Goal: Task Accomplishment & Management: Manage account settings

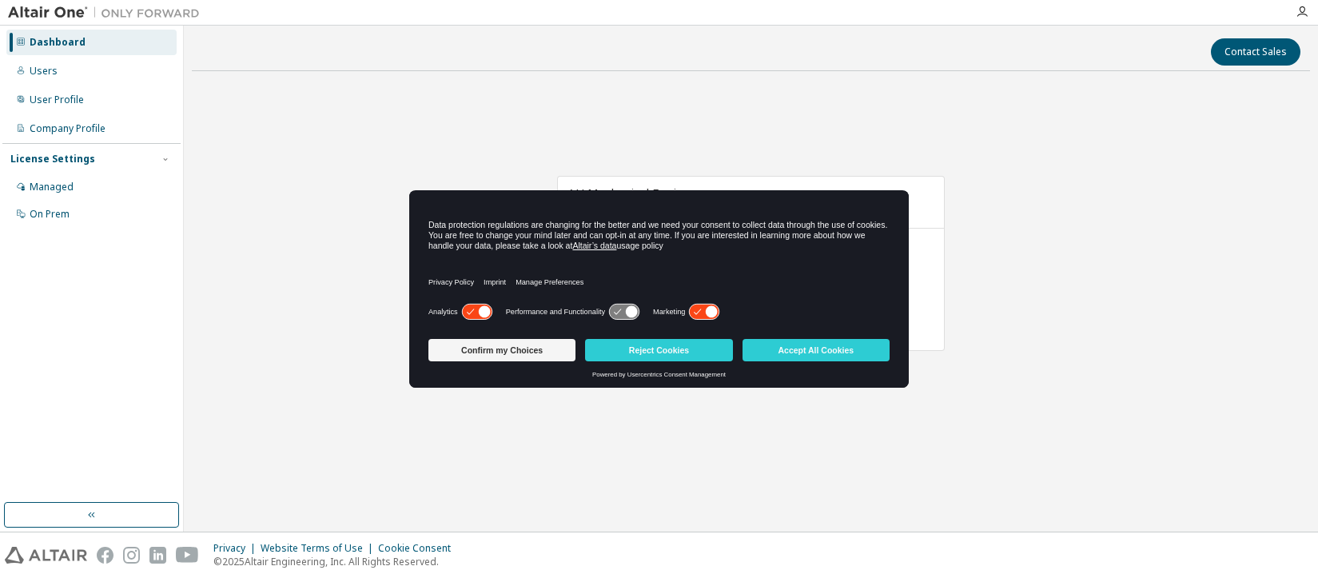
click at [696, 441] on div "AU Mechanical Engineer Expires on [DATE] UTC 30 of 45 ALTAIR UNITS USED View Li…" at bounding box center [751, 272] width 1118 height 376
click at [70, 187] on div "Managed" at bounding box center [52, 187] width 44 height 13
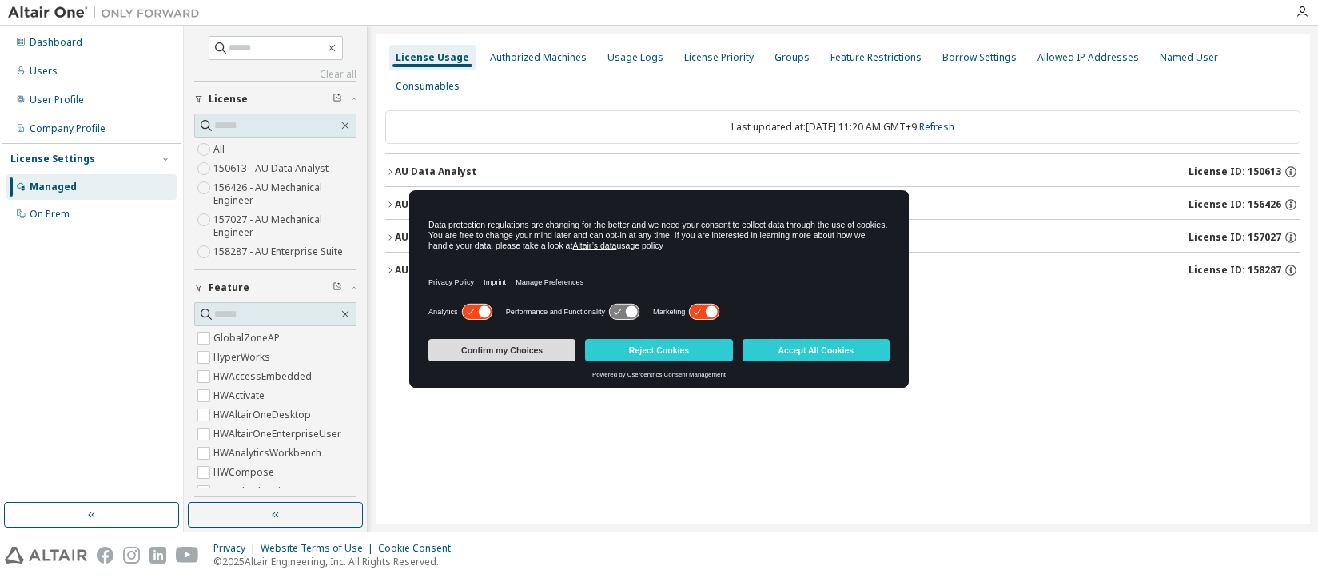
click at [516, 349] on button "Confirm my Choices" at bounding box center [502, 350] width 147 height 22
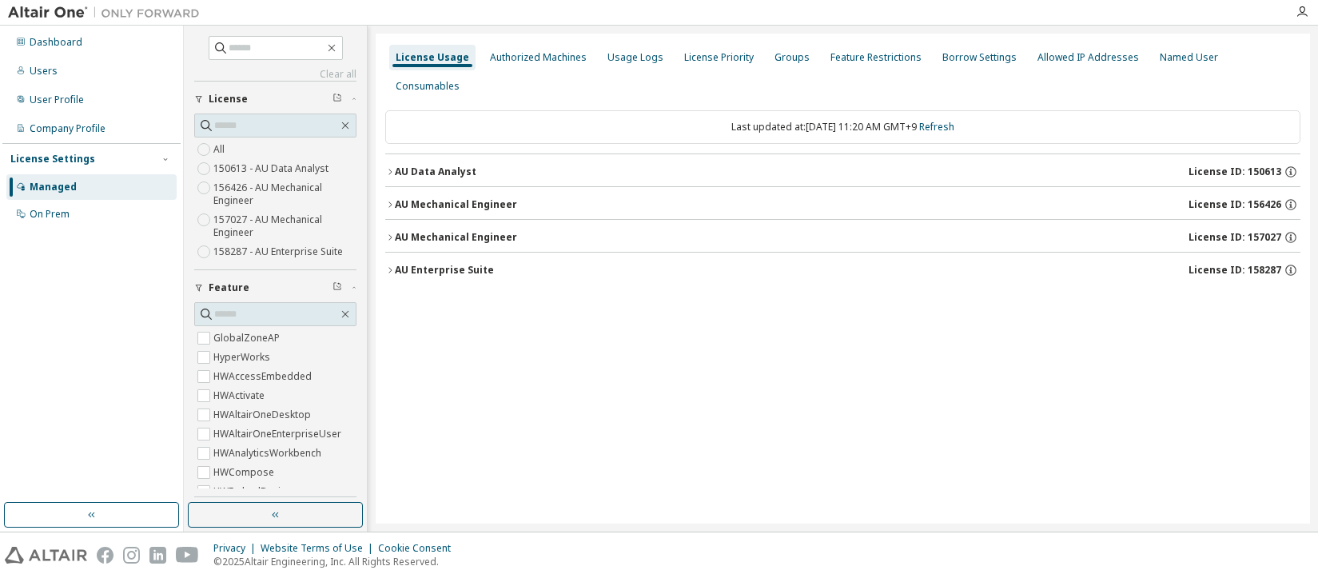
click at [450, 165] on div "AU Data Analyst" at bounding box center [436, 171] width 82 height 13
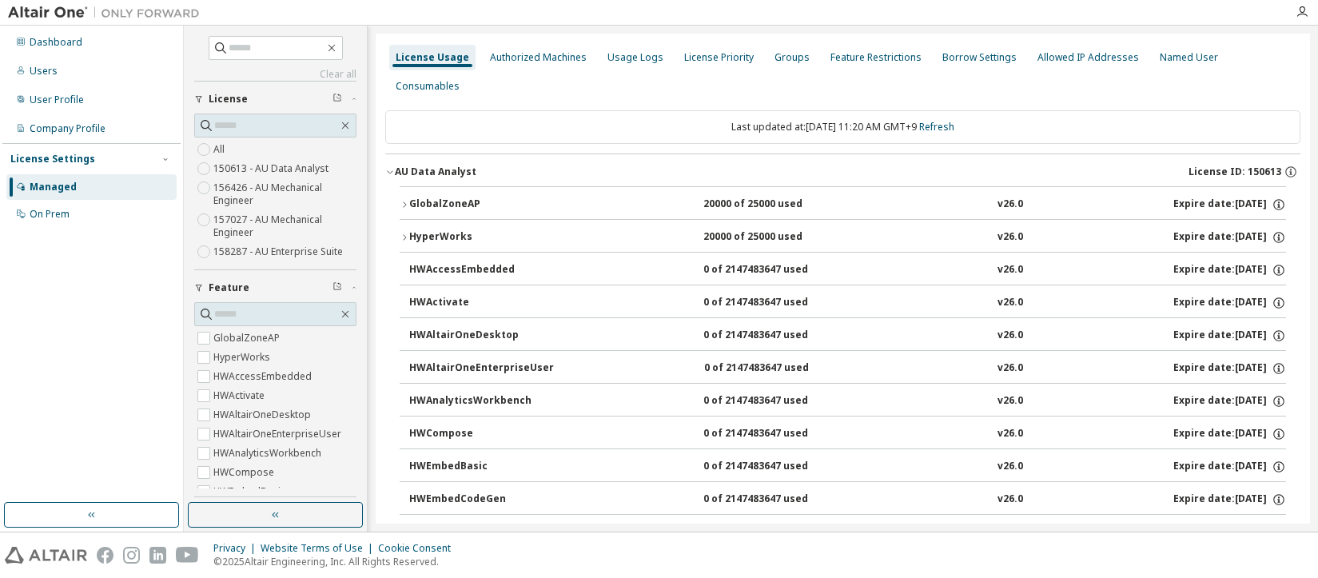
click at [446, 165] on div "AU Data Analyst" at bounding box center [436, 171] width 82 height 13
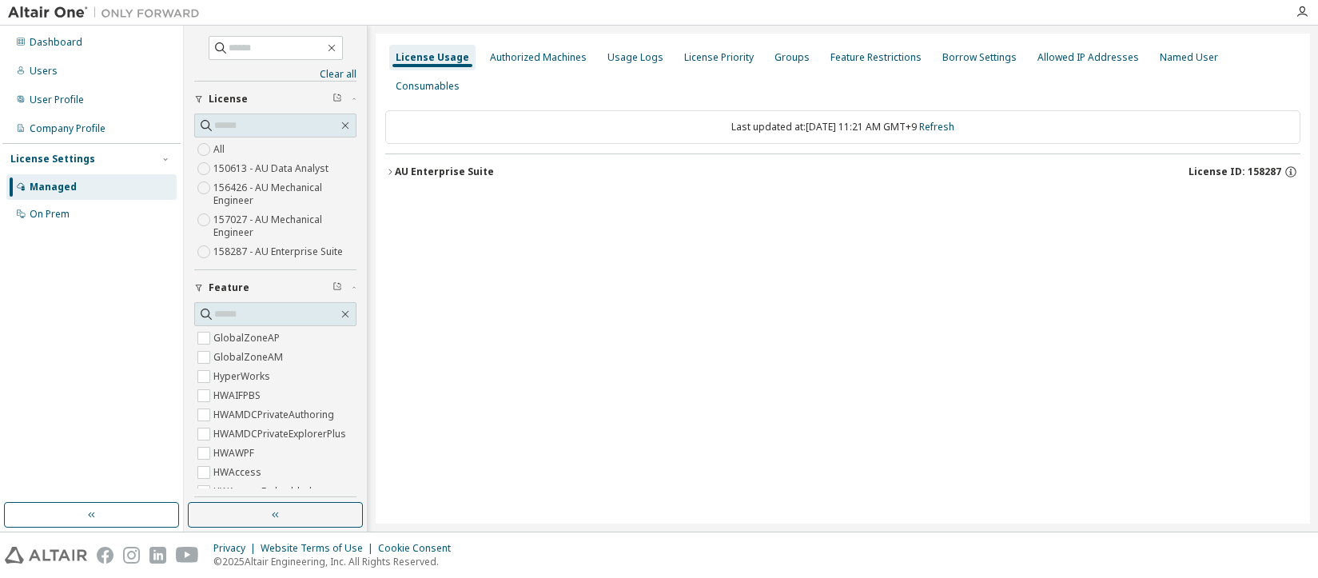
click at [399, 165] on div "AU Enterprise Suite" at bounding box center [444, 171] width 99 height 13
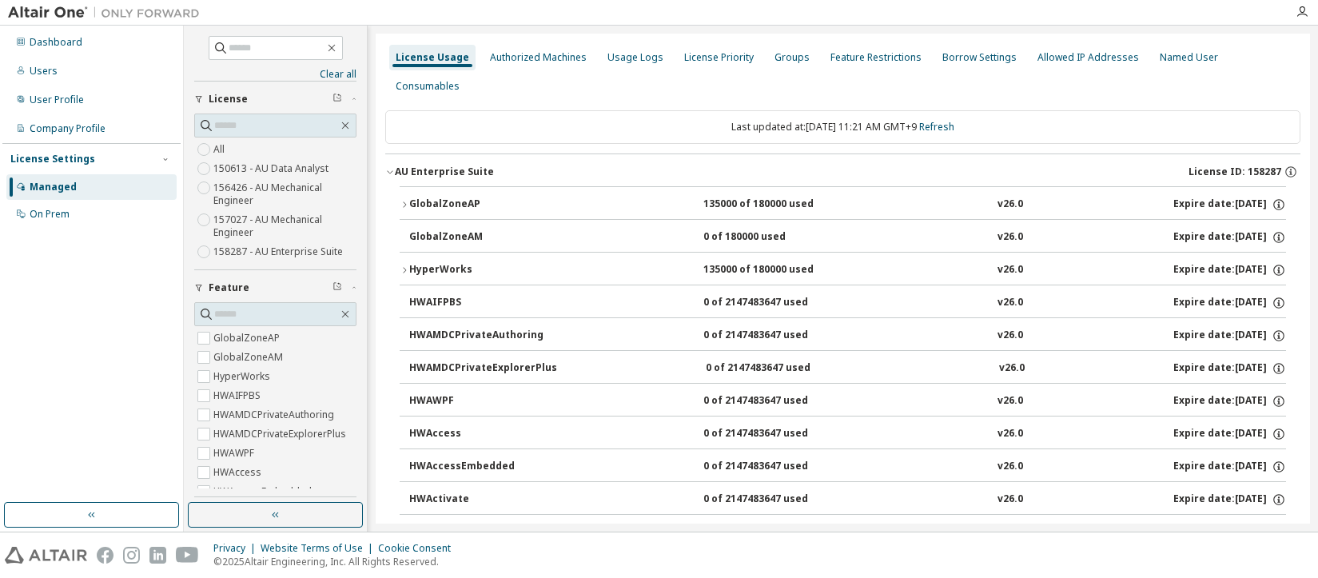
click at [427, 263] on div "HyperWorks" at bounding box center [481, 270] width 144 height 14
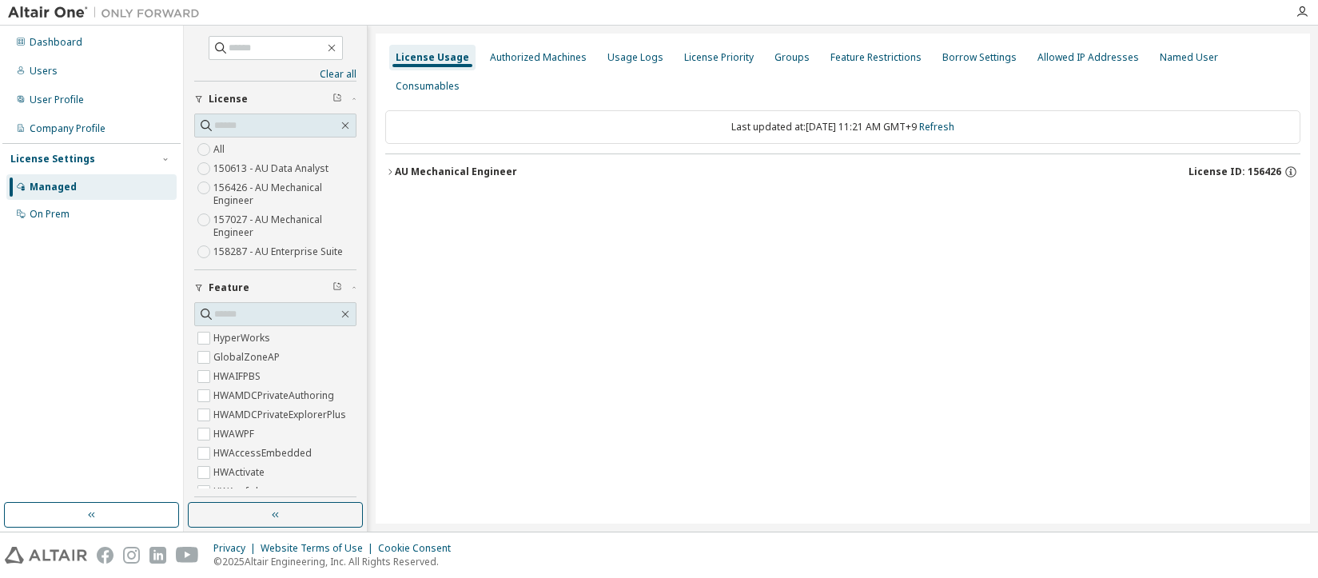
click at [429, 165] on div "AU Mechanical Engineer" at bounding box center [456, 171] width 122 height 13
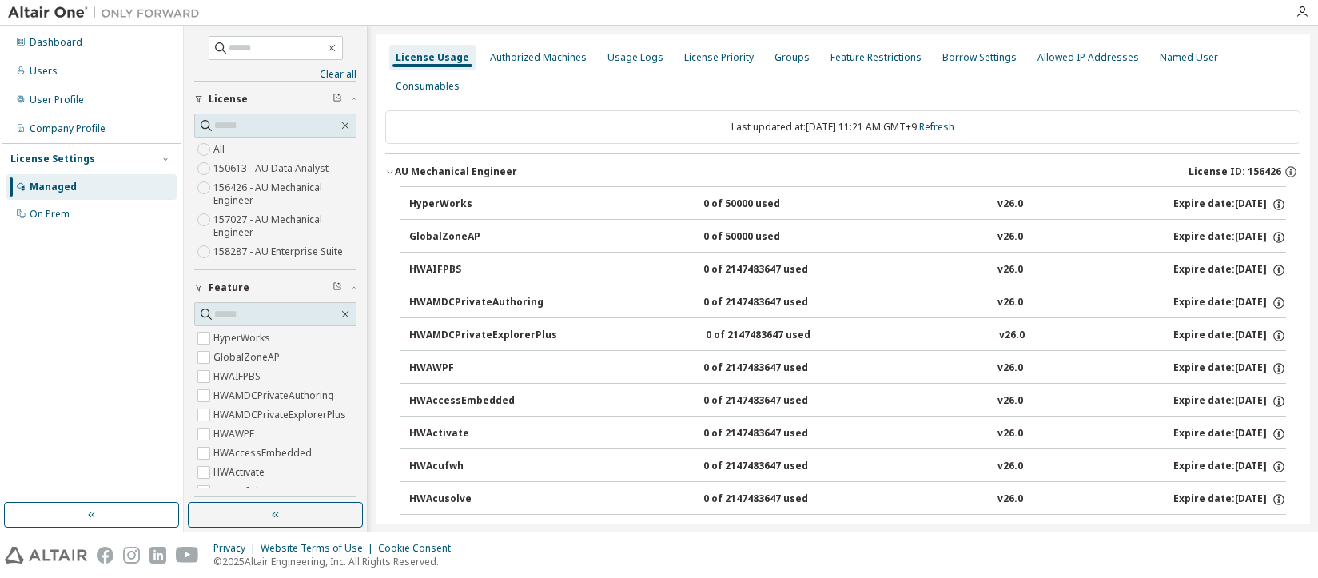
click at [444, 197] on div "HyperWorks" at bounding box center [481, 204] width 144 height 14
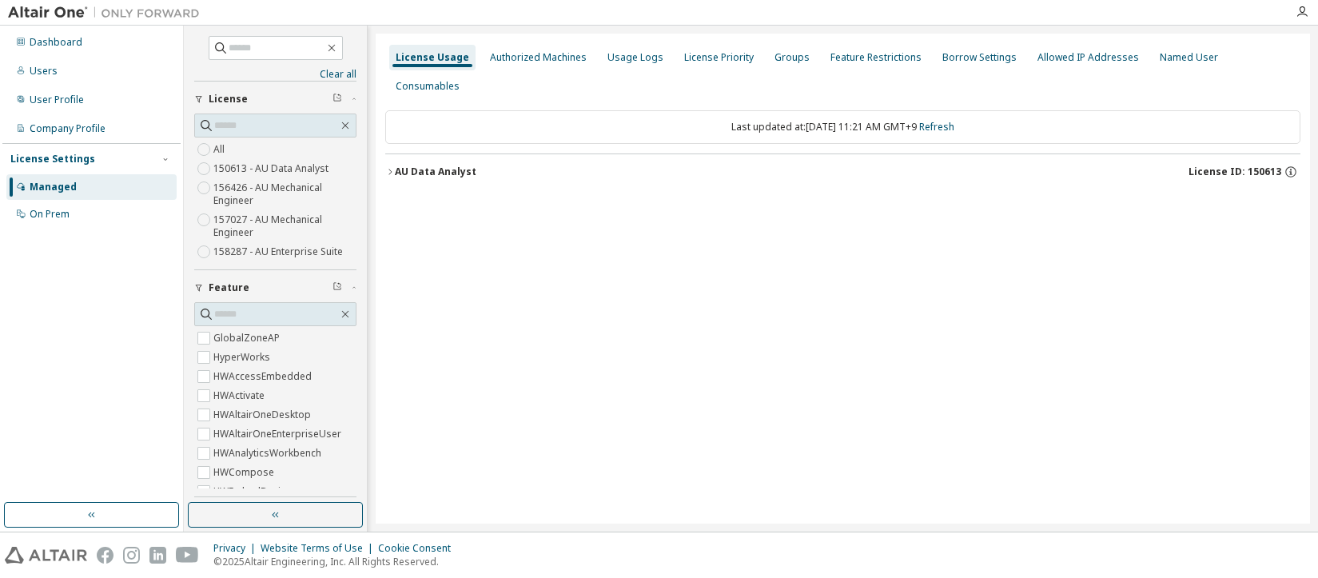
click at [419, 165] on div "AU Data Analyst" at bounding box center [436, 171] width 82 height 13
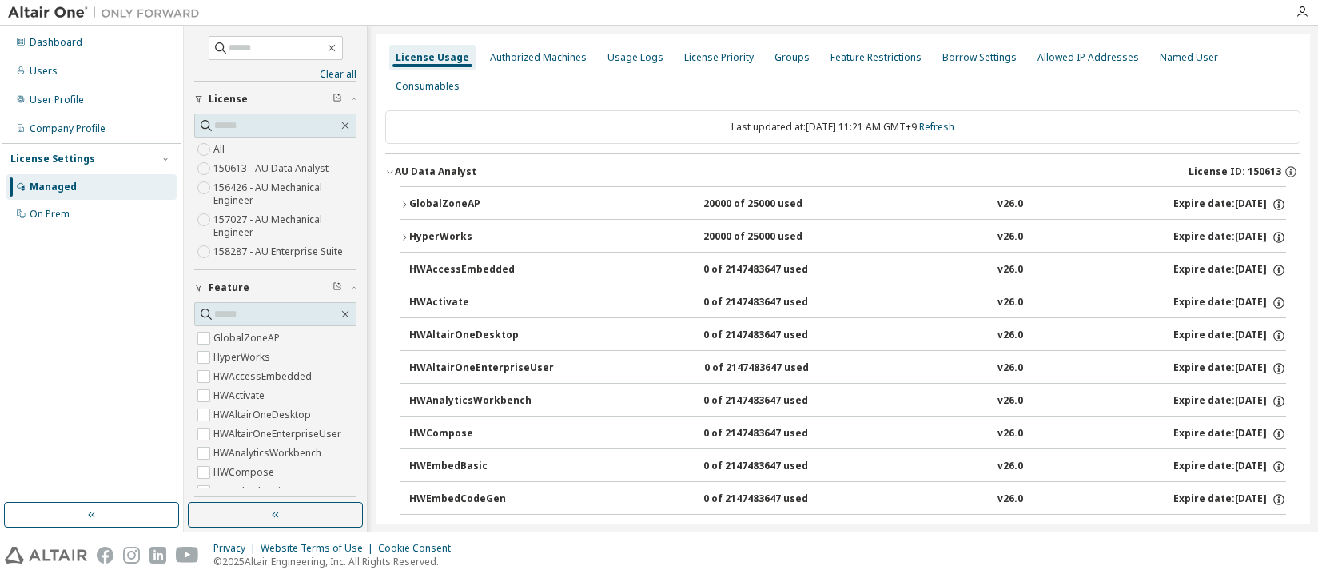
click at [445, 230] on div "HyperWorks" at bounding box center [481, 237] width 144 height 14
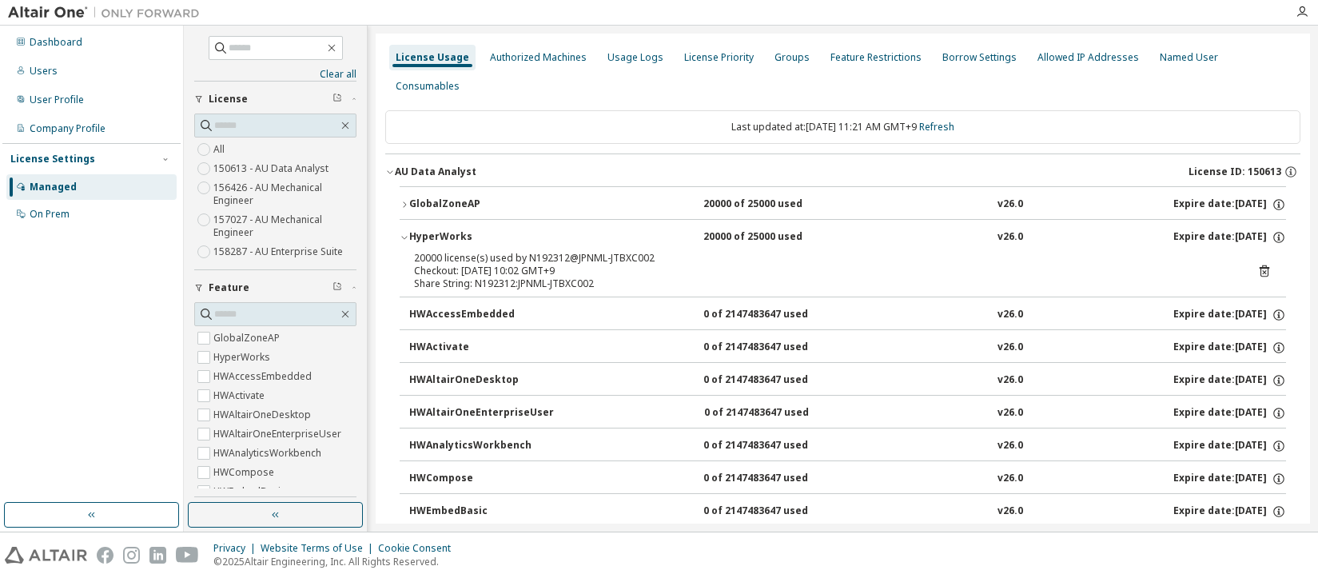
click at [447, 197] on div "GlobalZoneAP" at bounding box center [481, 204] width 144 height 14
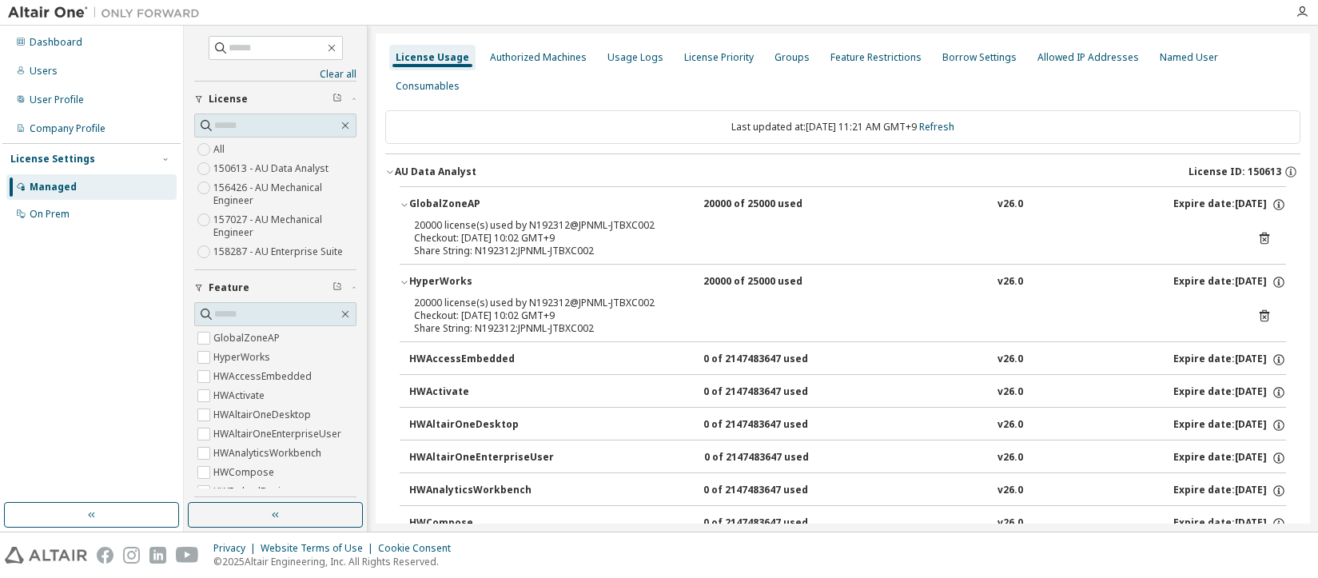
click at [417, 165] on div "AU Data Analyst" at bounding box center [436, 171] width 82 height 13
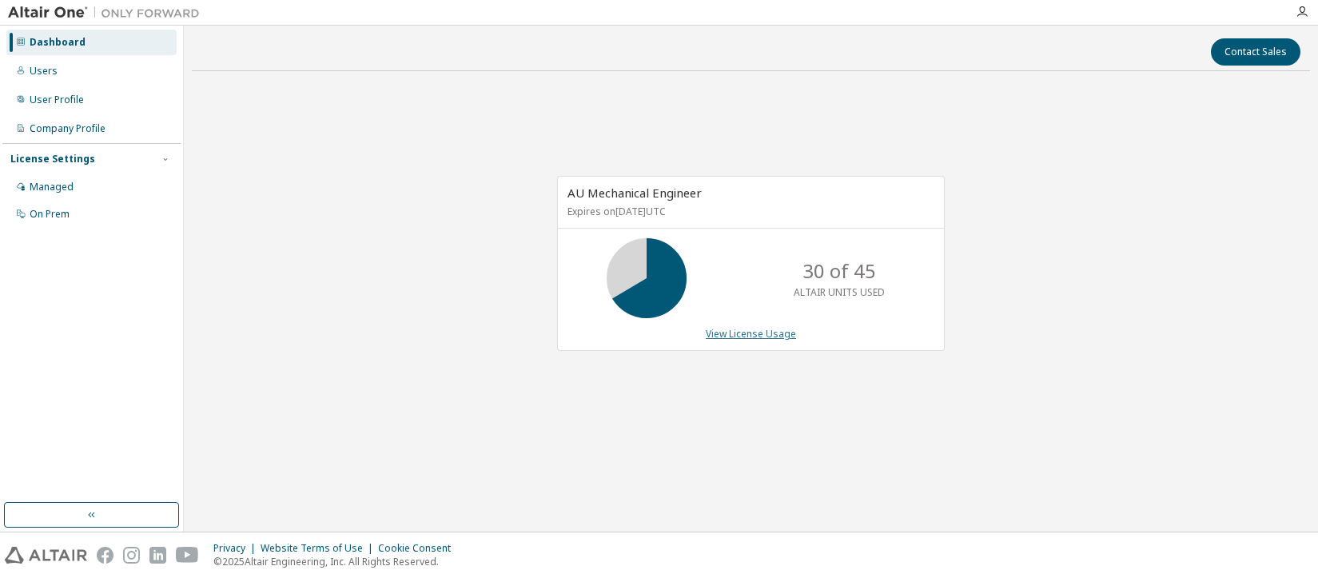
click at [751, 332] on link "View License Usage" at bounding box center [751, 334] width 90 height 14
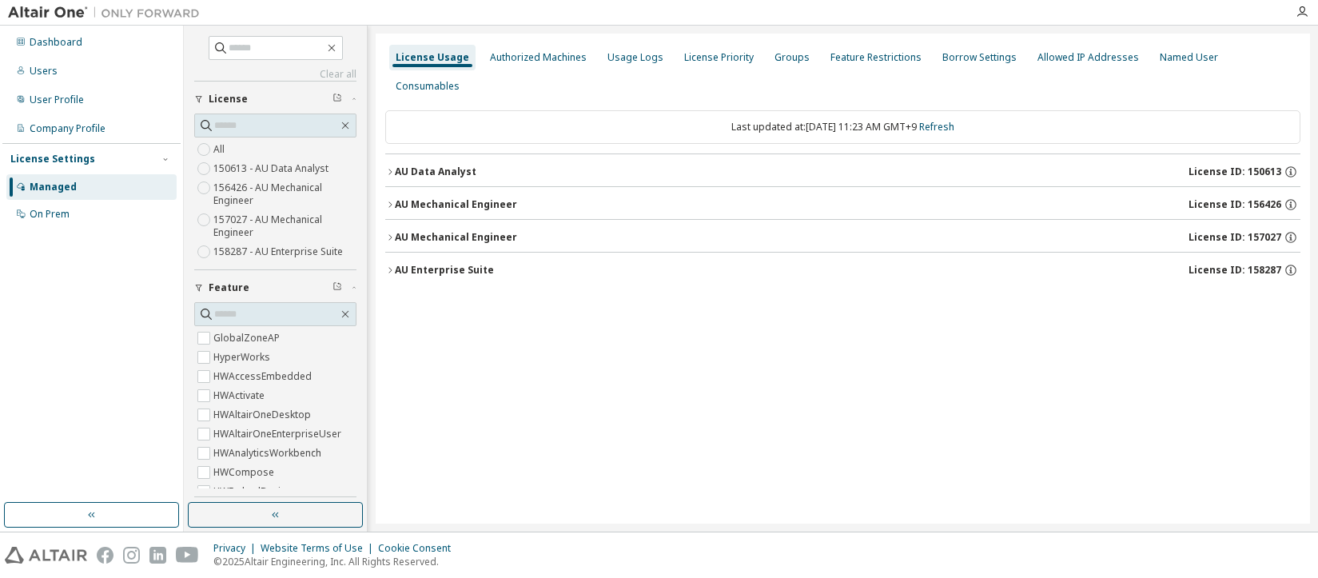
click at [438, 165] on div "AU Data Analyst" at bounding box center [436, 171] width 82 height 13
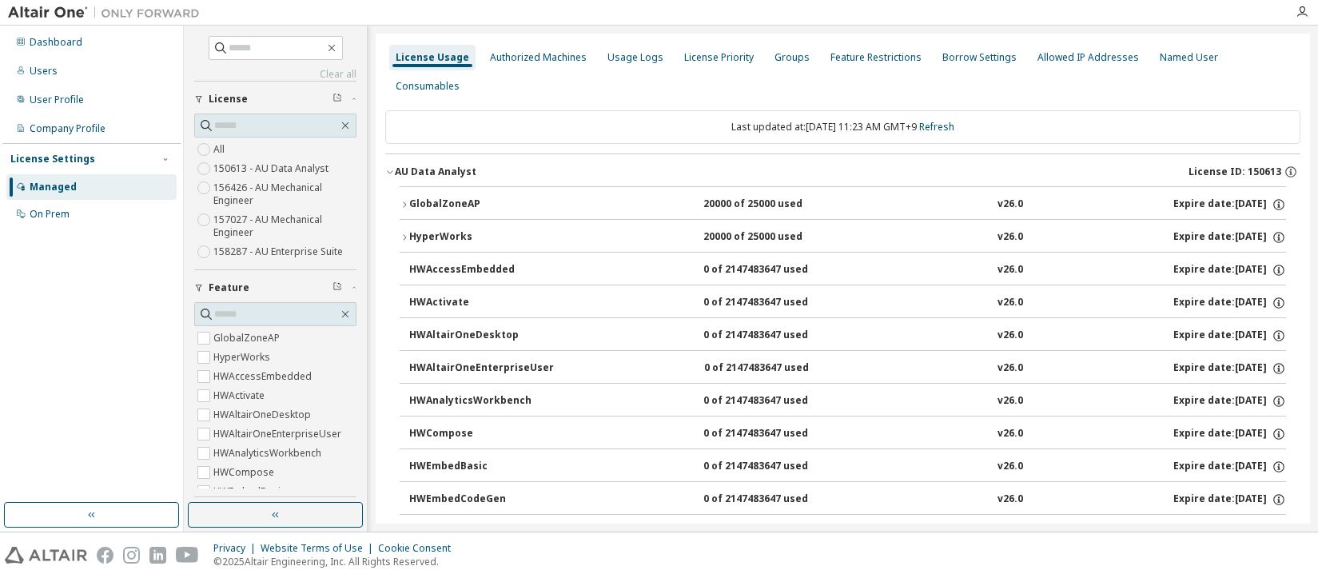
click at [447, 230] on div "HyperWorks" at bounding box center [481, 237] width 144 height 14
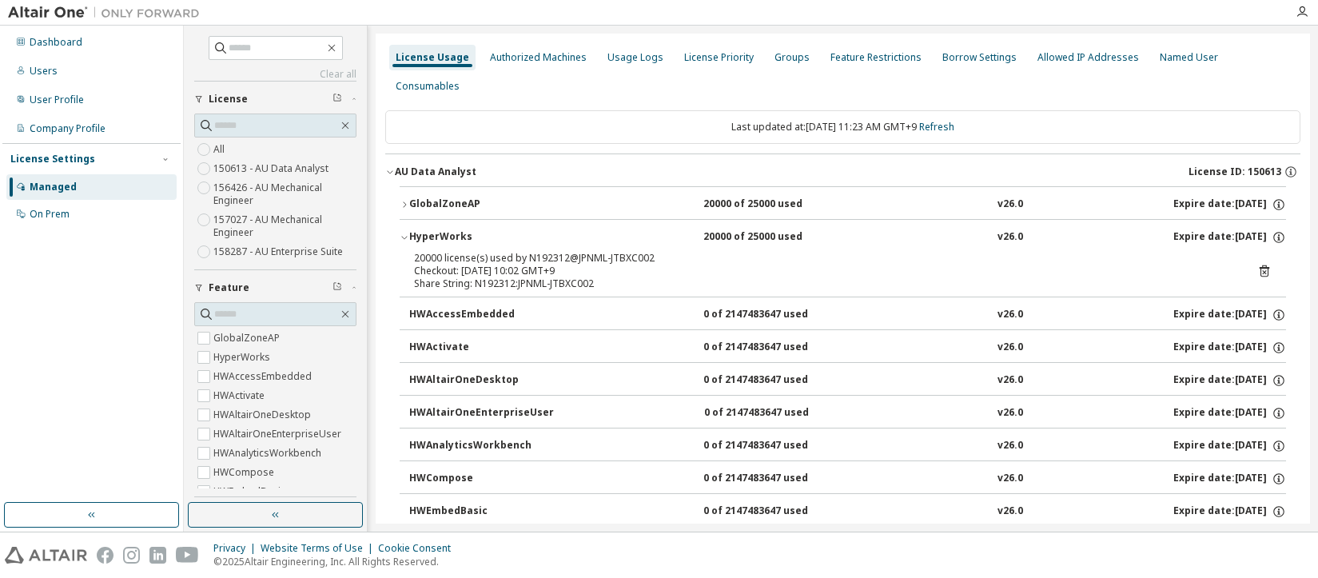
drag, startPoint x: 437, startPoint y: 168, endPoint x: 453, endPoint y: 177, distance: 18.2
click at [437, 197] on div "GlobalZoneAP" at bounding box center [481, 204] width 144 height 14
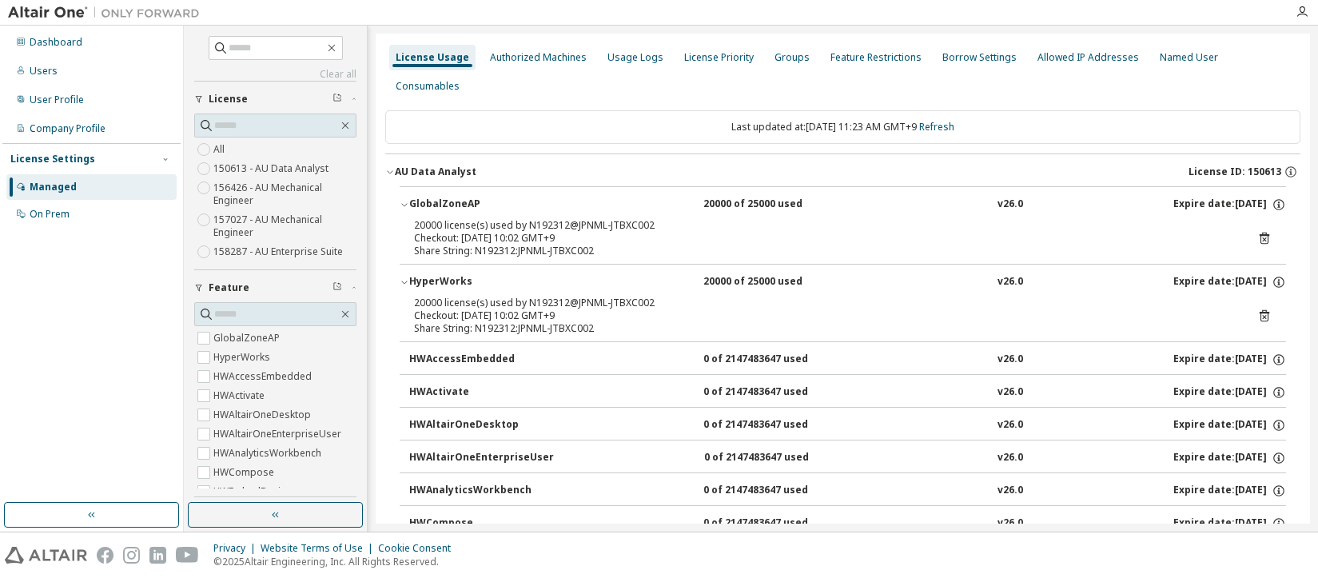
click at [432, 275] on div "HyperWorks" at bounding box center [481, 282] width 144 height 14
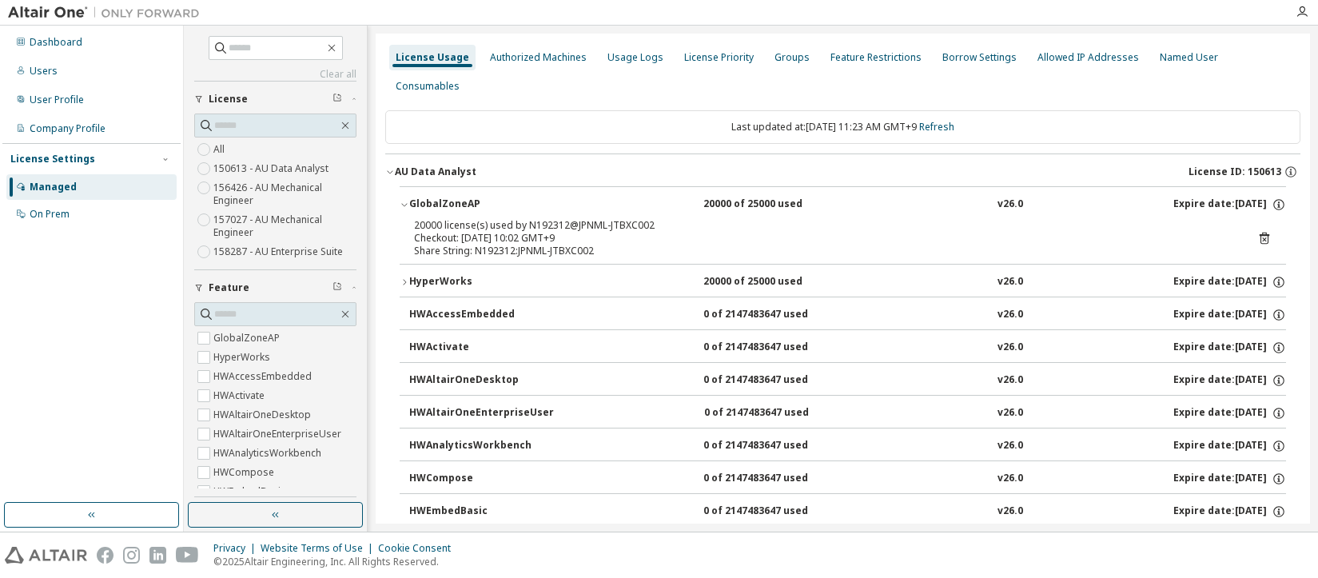
click at [425, 187] on button "GlobalZoneAP 20000 of 25000 used v26.0 Expire date: [DATE]" at bounding box center [843, 204] width 887 height 35
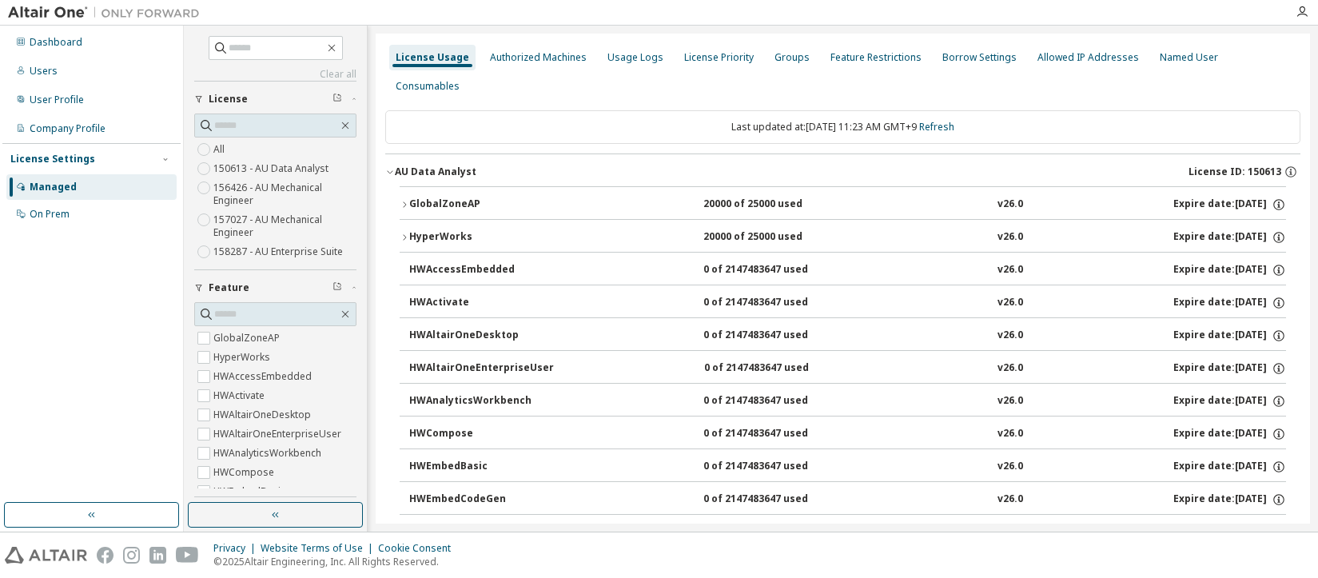
click at [443, 230] on div "HyperWorks" at bounding box center [481, 237] width 144 height 14
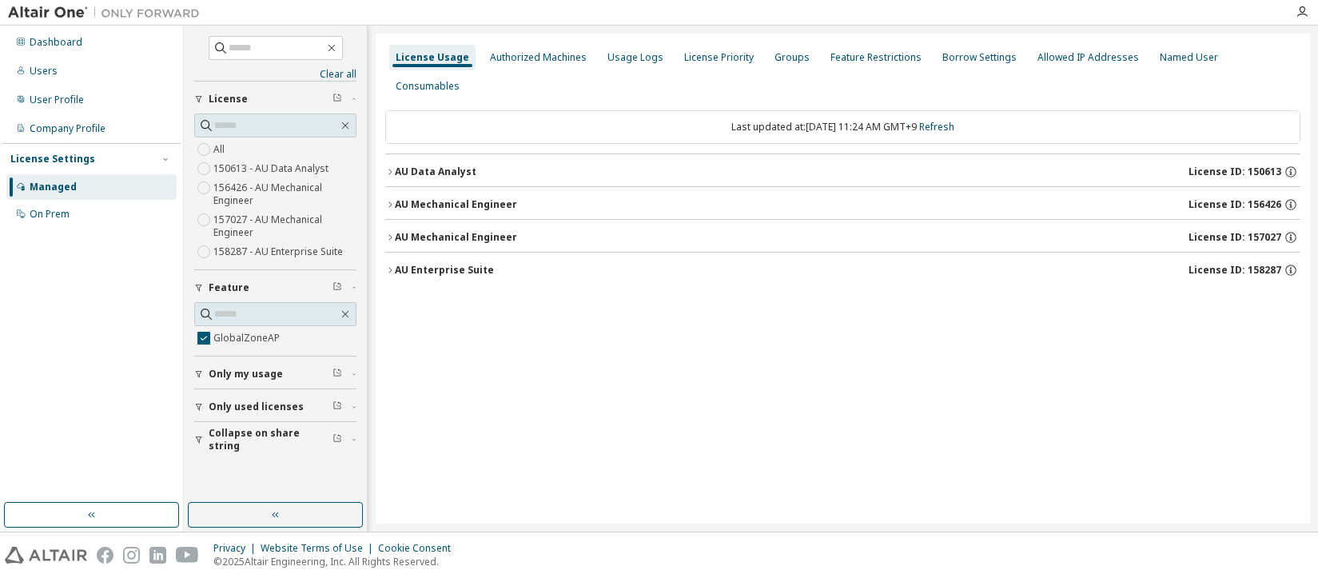
click at [457, 231] on div "AU Mechanical Engineer" at bounding box center [456, 237] width 122 height 13
click at [451, 263] on div "GlobalZoneAP" at bounding box center [481, 270] width 144 height 14
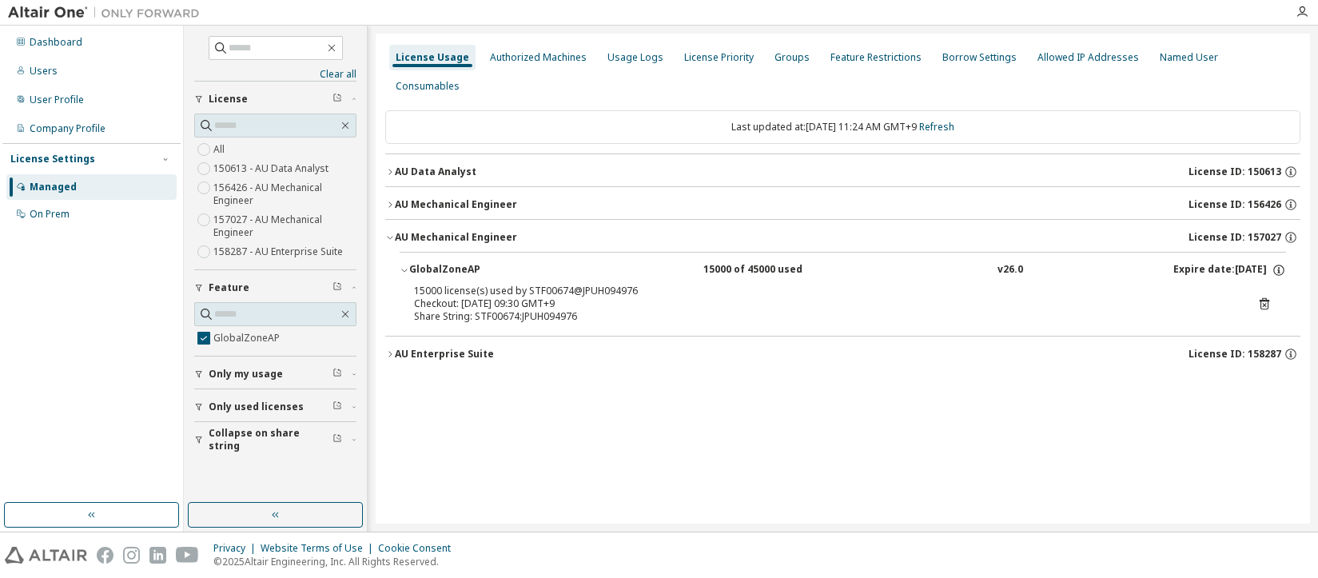
click at [459, 198] on div "AU Mechanical Engineer" at bounding box center [456, 204] width 122 height 13
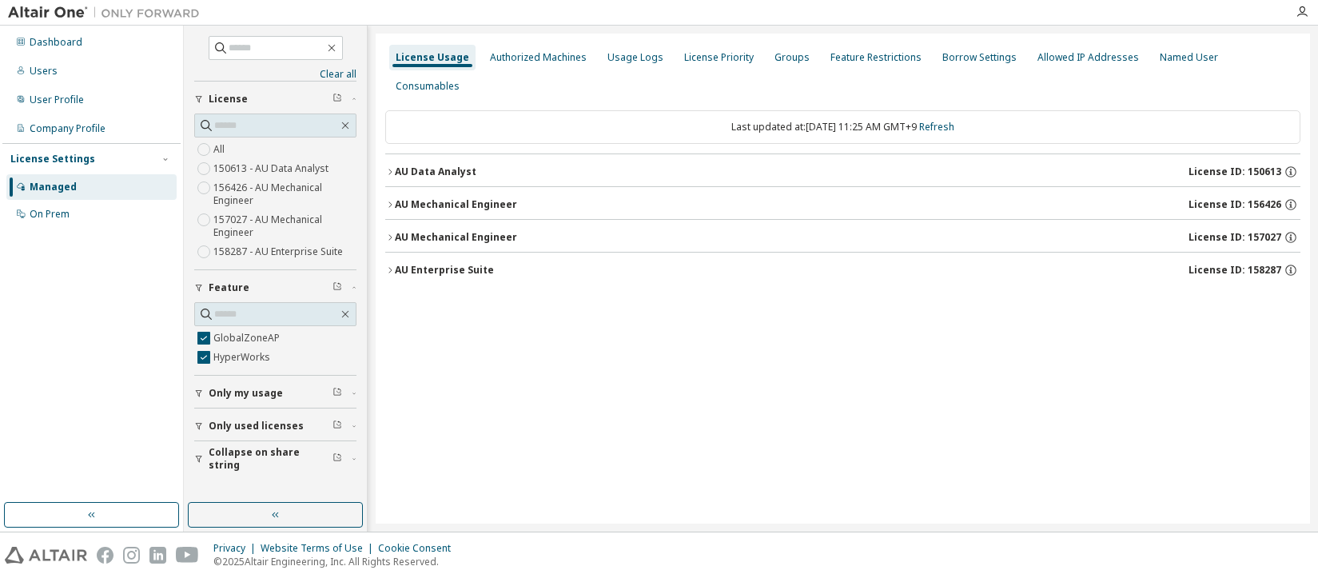
click at [449, 231] on div "AU Mechanical Engineer" at bounding box center [456, 237] width 122 height 13
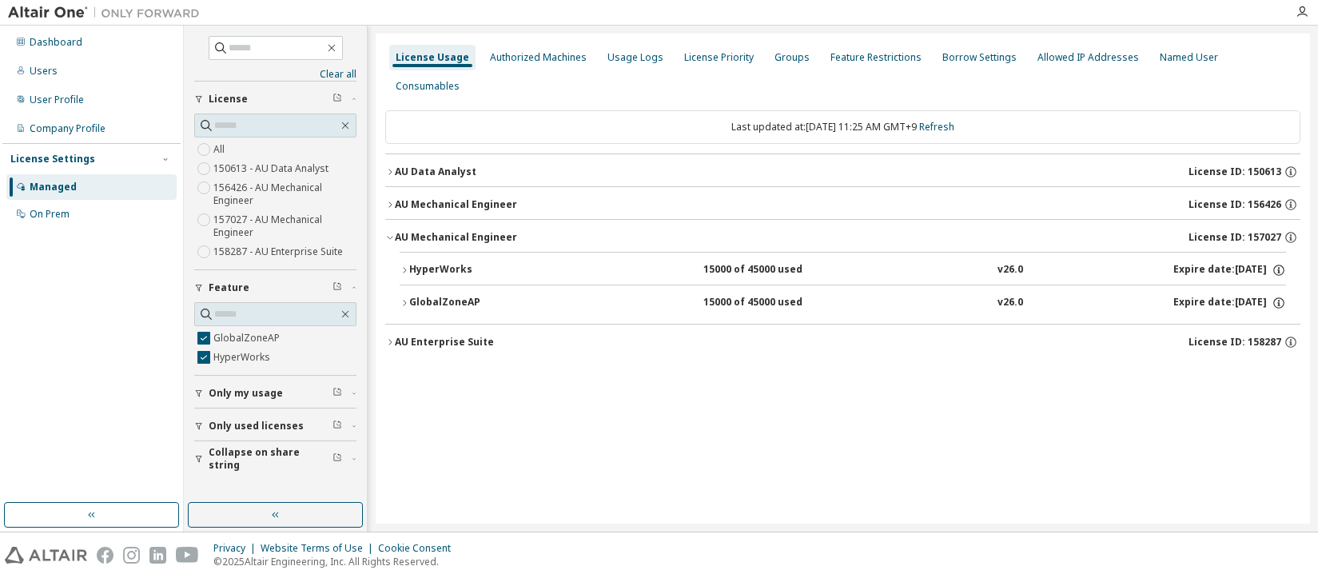
click at [451, 197] on div "AU Mechanical Engineer License ID: 156426" at bounding box center [848, 204] width 906 height 14
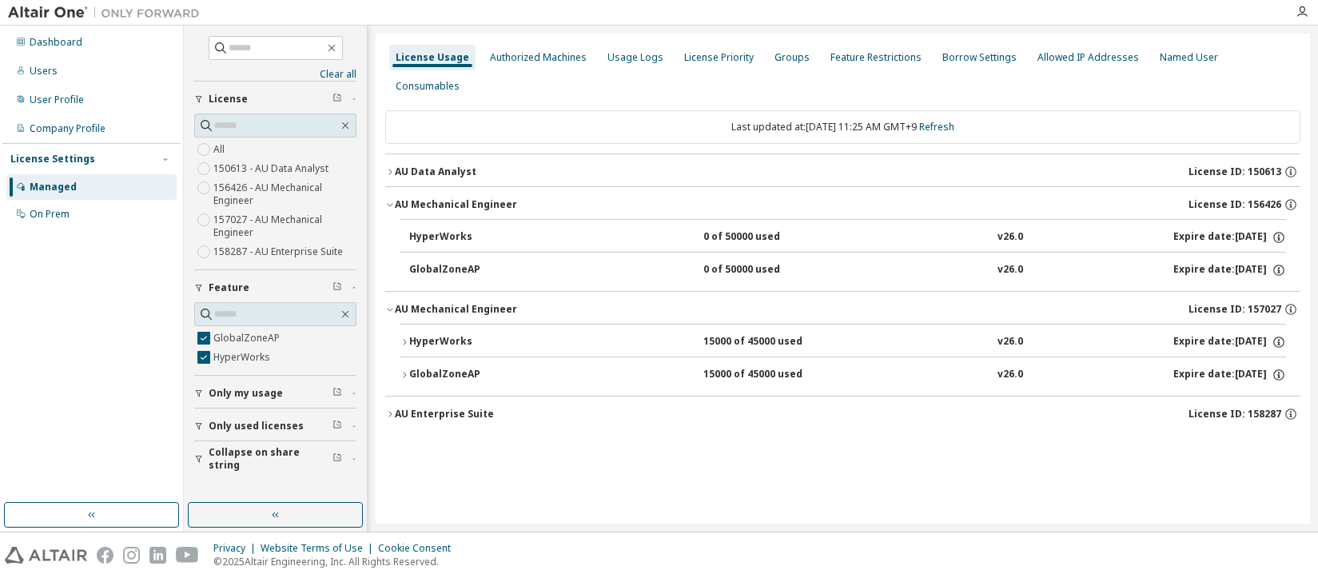
click at [454, 198] on div "AU Mechanical Engineer" at bounding box center [456, 204] width 122 height 13
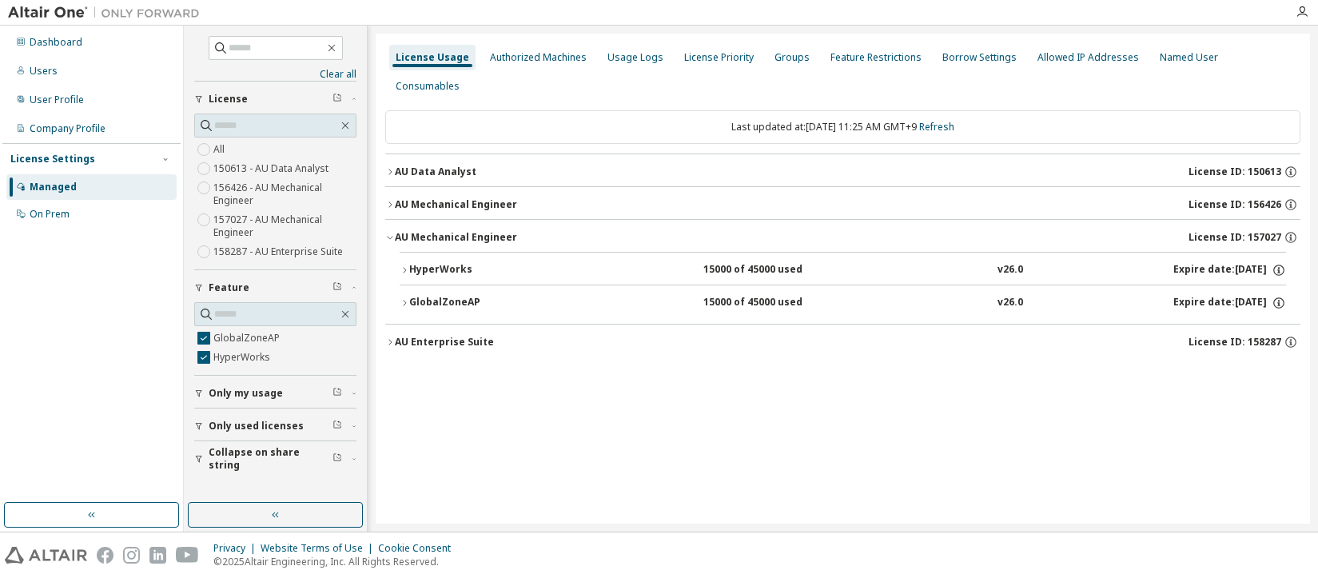
click at [432, 165] on div "AU Data Analyst" at bounding box center [436, 171] width 82 height 13
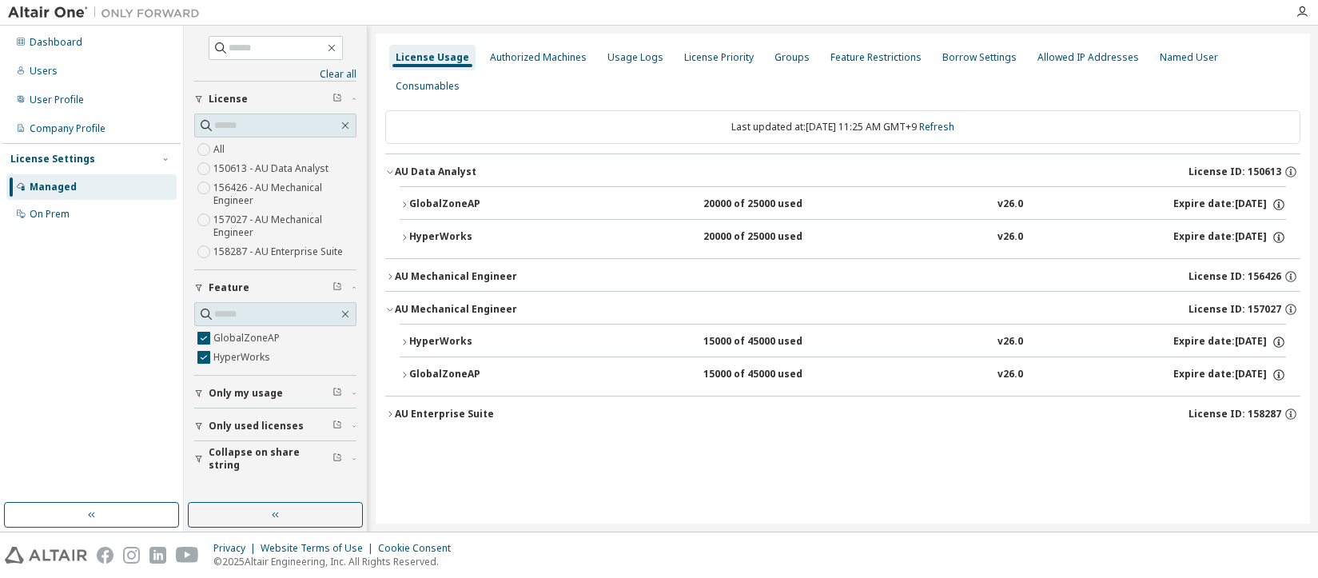
click at [436, 197] on div "GlobalZoneAP" at bounding box center [481, 204] width 144 height 14
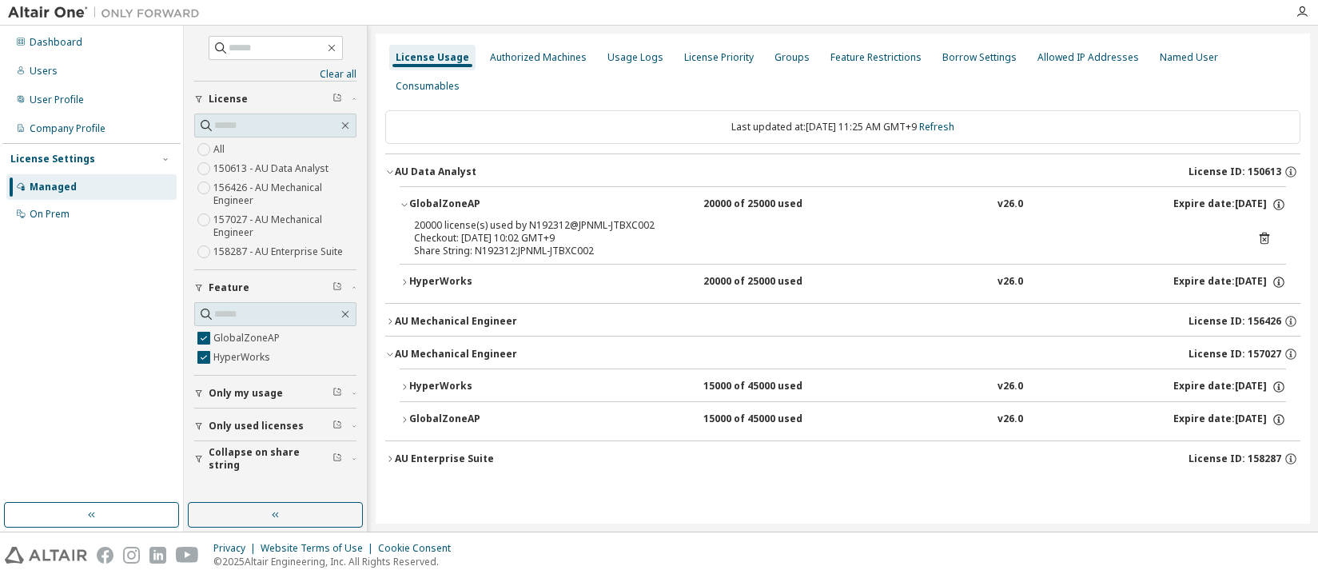
drag, startPoint x: 451, startPoint y: 356, endPoint x: 453, endPoint y: 371, distance: 15.4
click at [451, 380] on div "HyperWorks" at bounding box center [481, 387] width 144 height 14
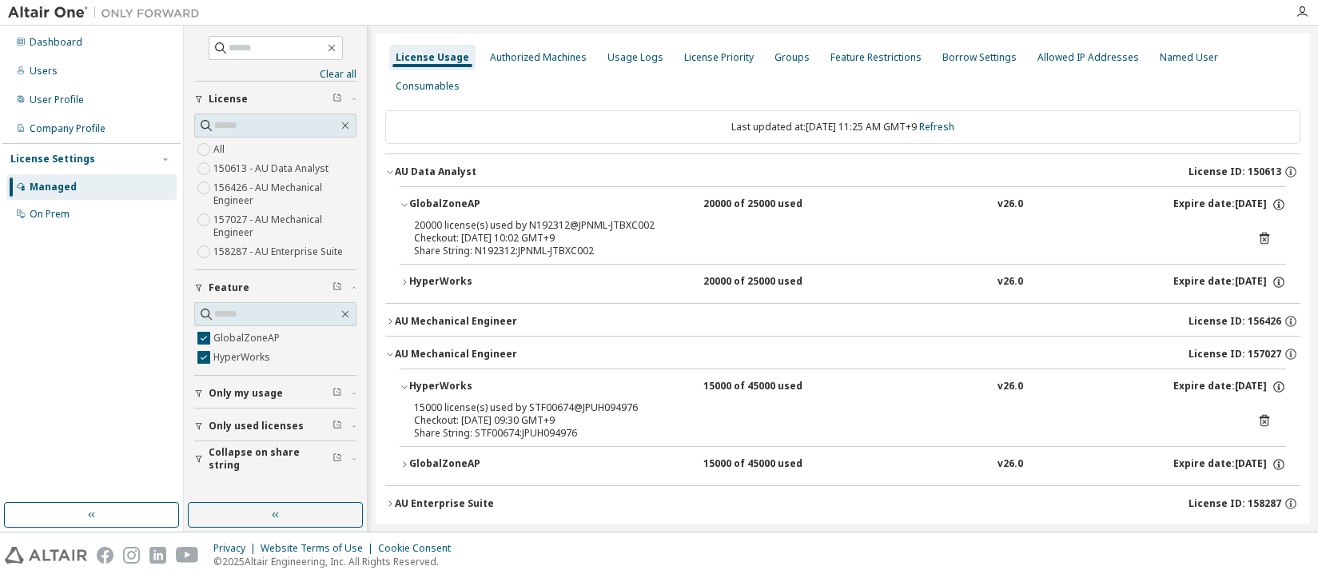
click at [445, 447] on button "GlobalZoneAP 15000 of 45000 used v26.0 Expire date: [DATE]" at bounding box center [843, 464] width 887 height 35
click at [440, 275] on div "HyperWorks" at bounding box center [481, 282] width 144 height 14
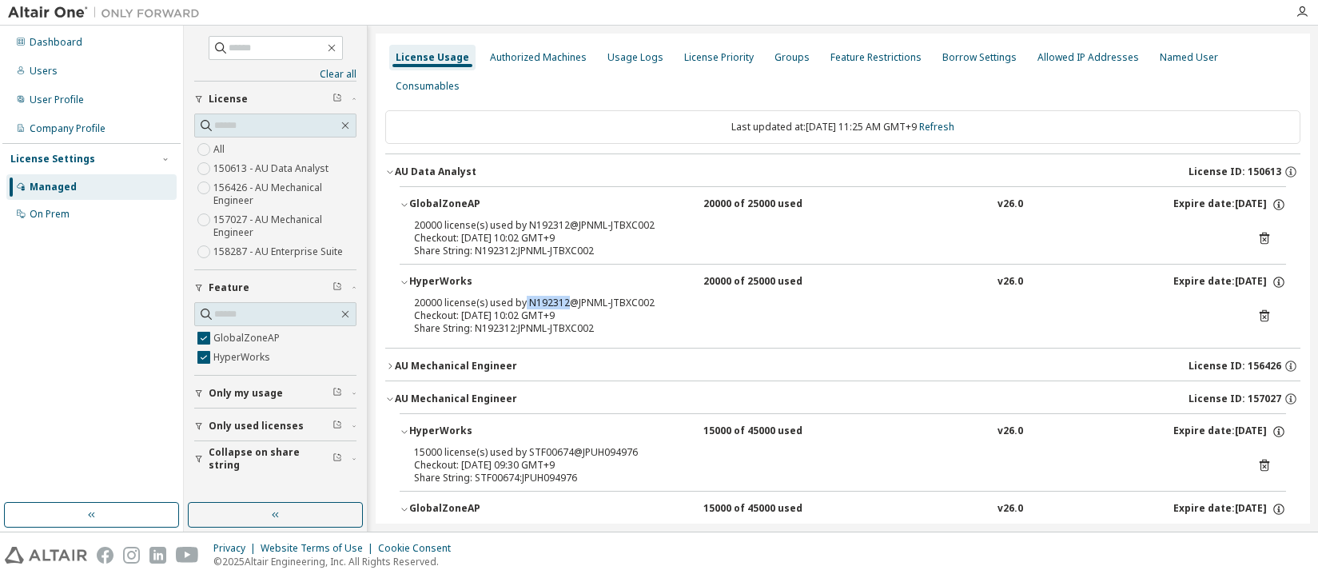
drag, startPoint x: 568, startPoint y: 276, endPoint x: 523, endPoint y: 276, distance: 44.8
click at [523, 297] on div "20000 license(s) used by N192312@JPNML-JTBXC002" at bounding box center [823, 303] width 819 height 13
copy div "N192312"
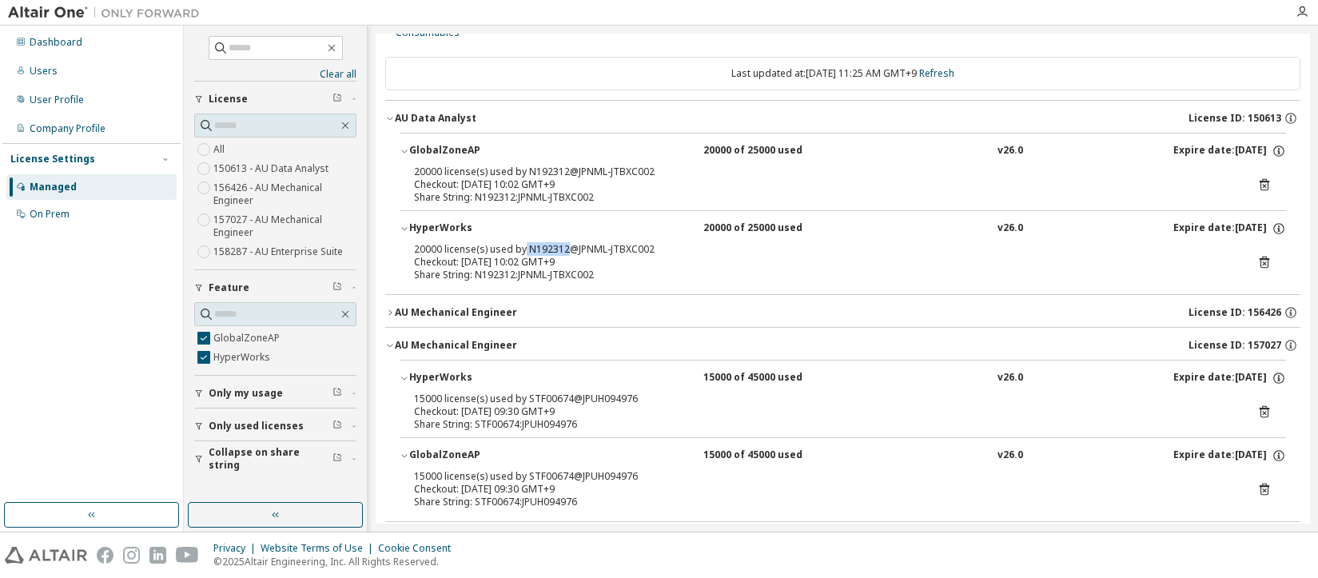
scroll to position [78, 0]
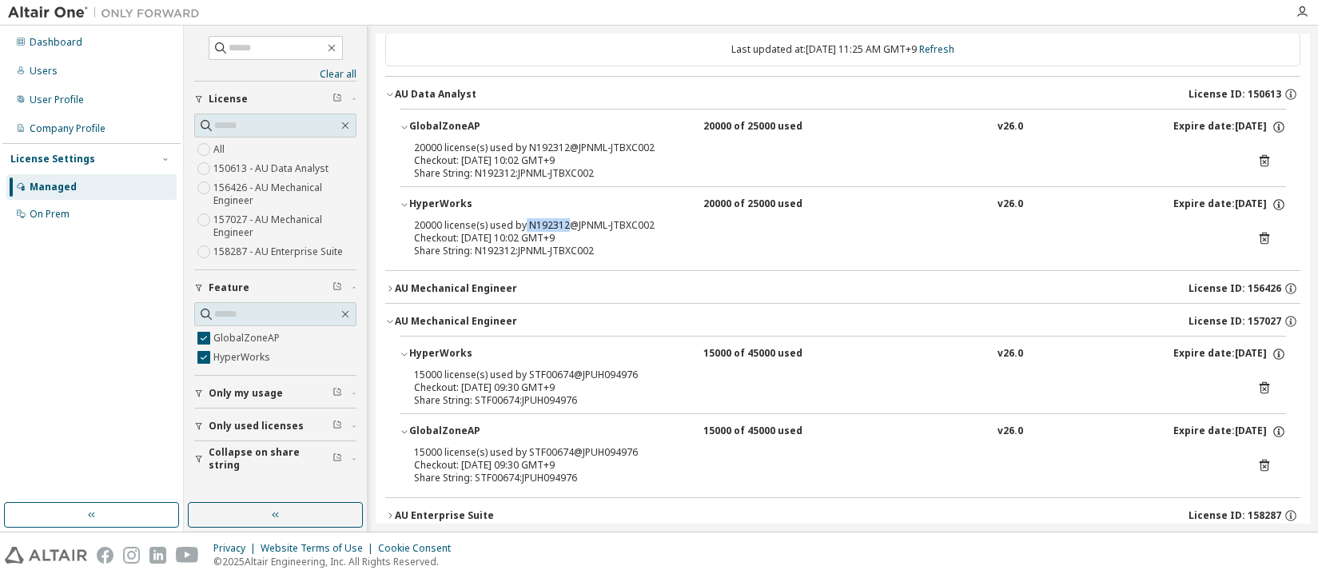
click at [450, 282] on div "AU Mechanical Engineer" at bounding box center [456, 288] width 122 height 13
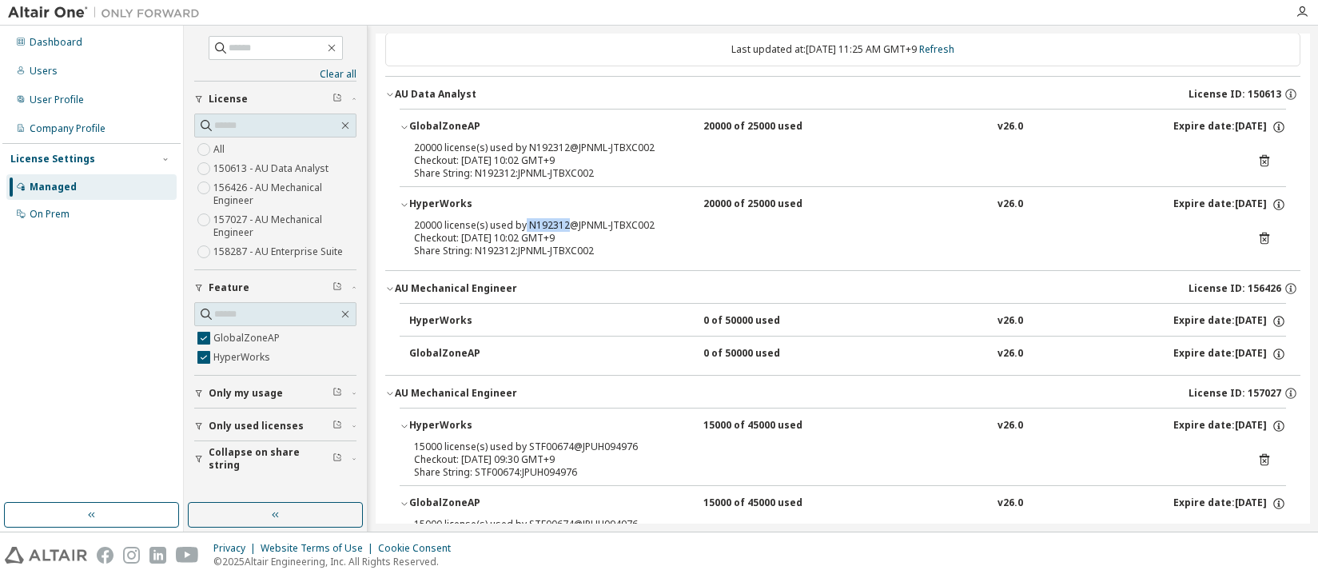
click at [393, 284] on icon "button" at bounding box center [390, 289] width 10 height 10
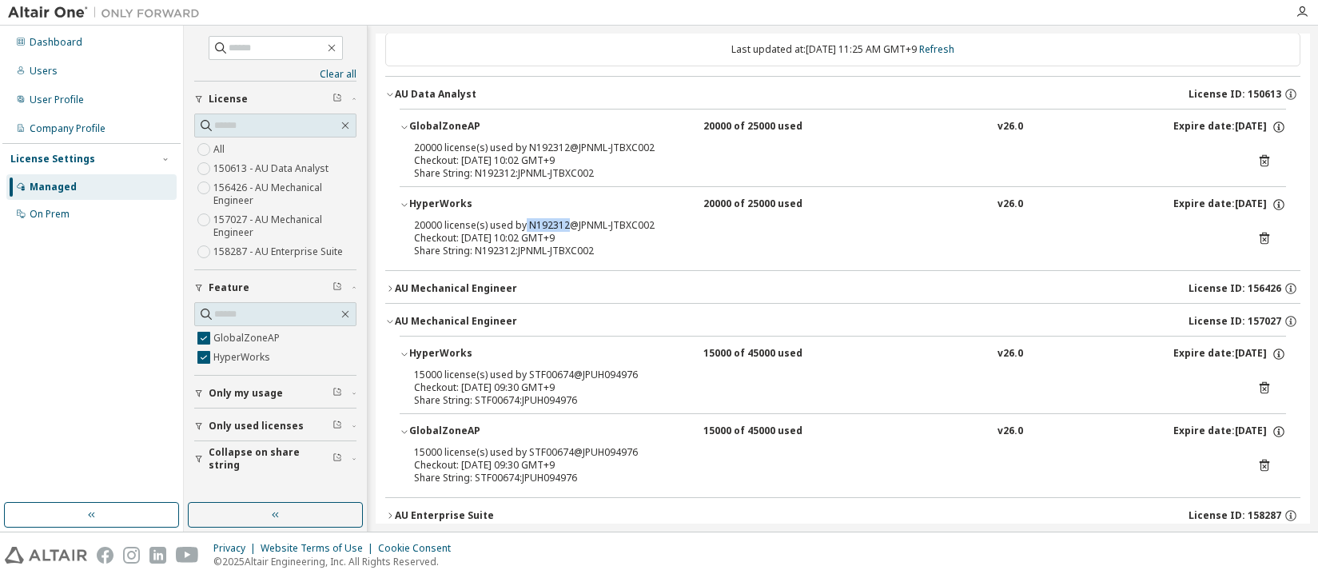
click at [406, 187] on button "HyperWorks 20000 of 25000 used v26.0 Expire date: [DATE]" at bounding box center [843, 204] width 887 height 35
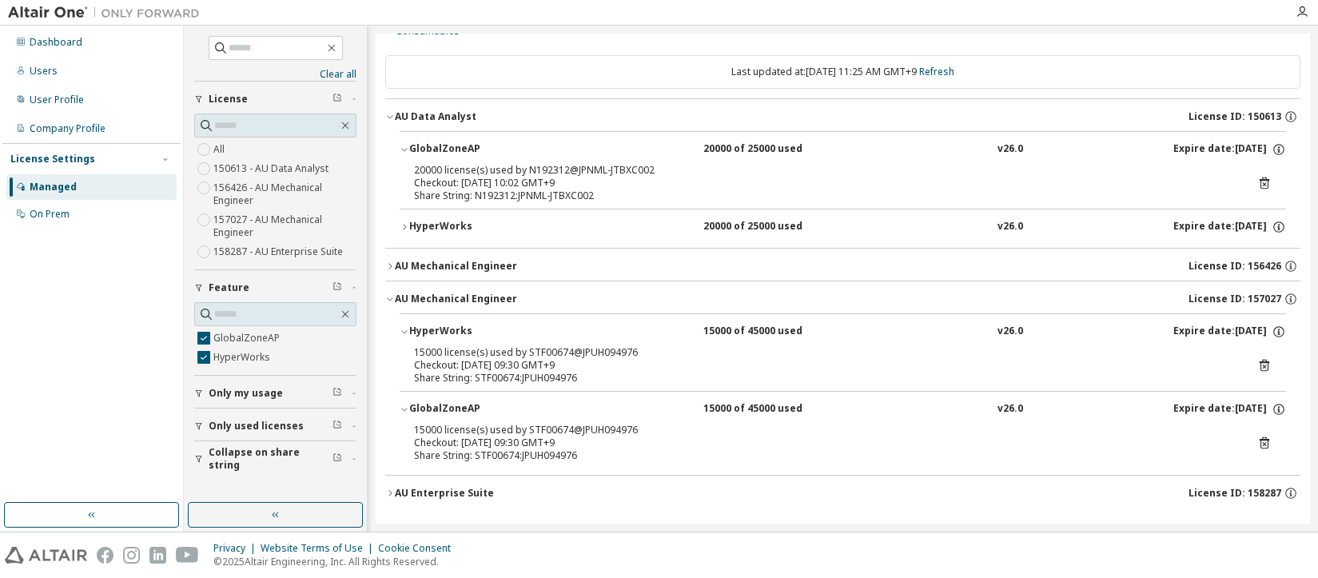
scroll to position [33, 0]
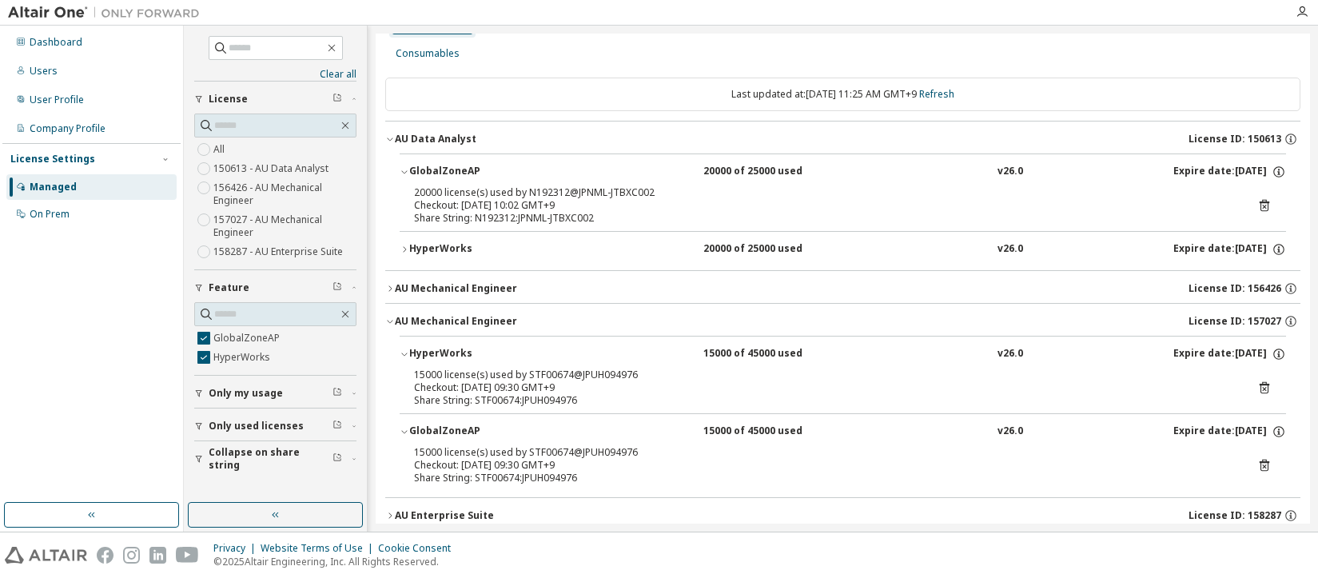
click at [401, 167] on icon "button" at bounding box center [405, 172] width 10 height 10
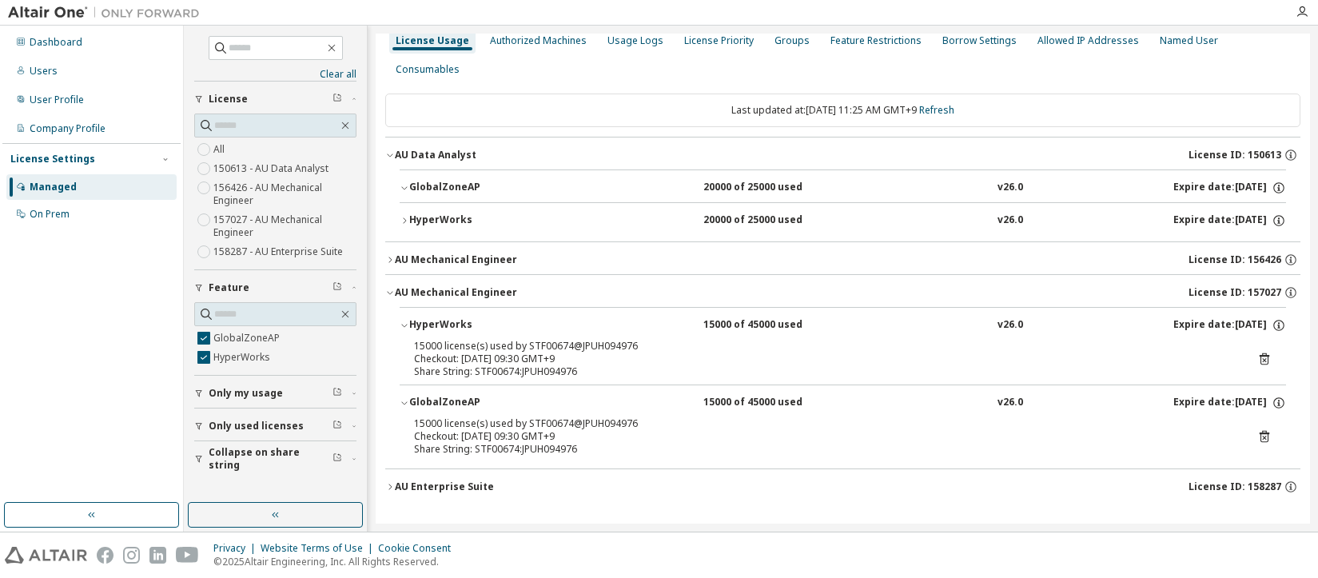
scroll to position [0, 0]
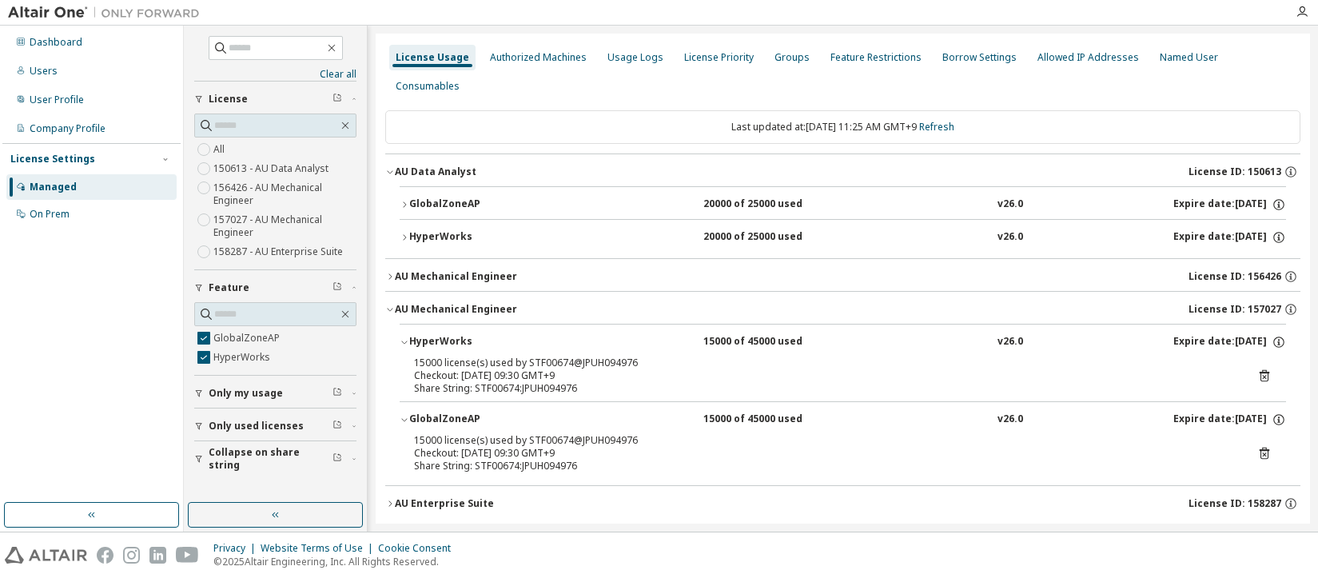
click at [465, 497] on div "AU Enterprise Suite" at bounding box center [444, 503] width 99 height 13
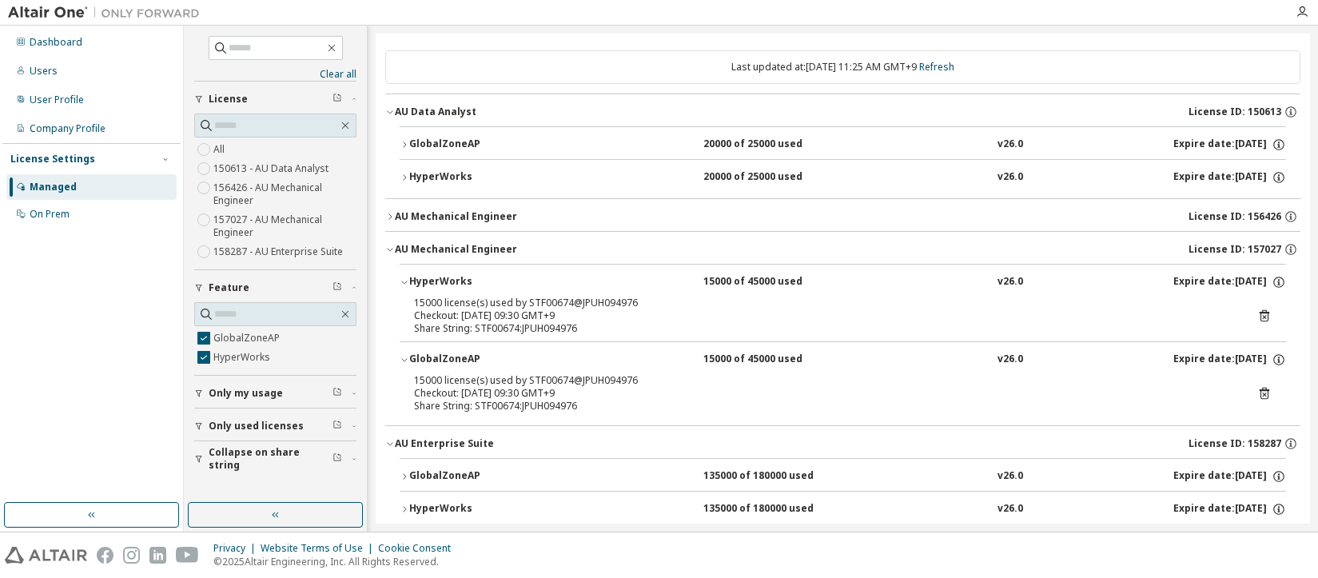
click at [445, 502] on div "HyperWorks" at bounding box center [481, 509] width 144 height 14
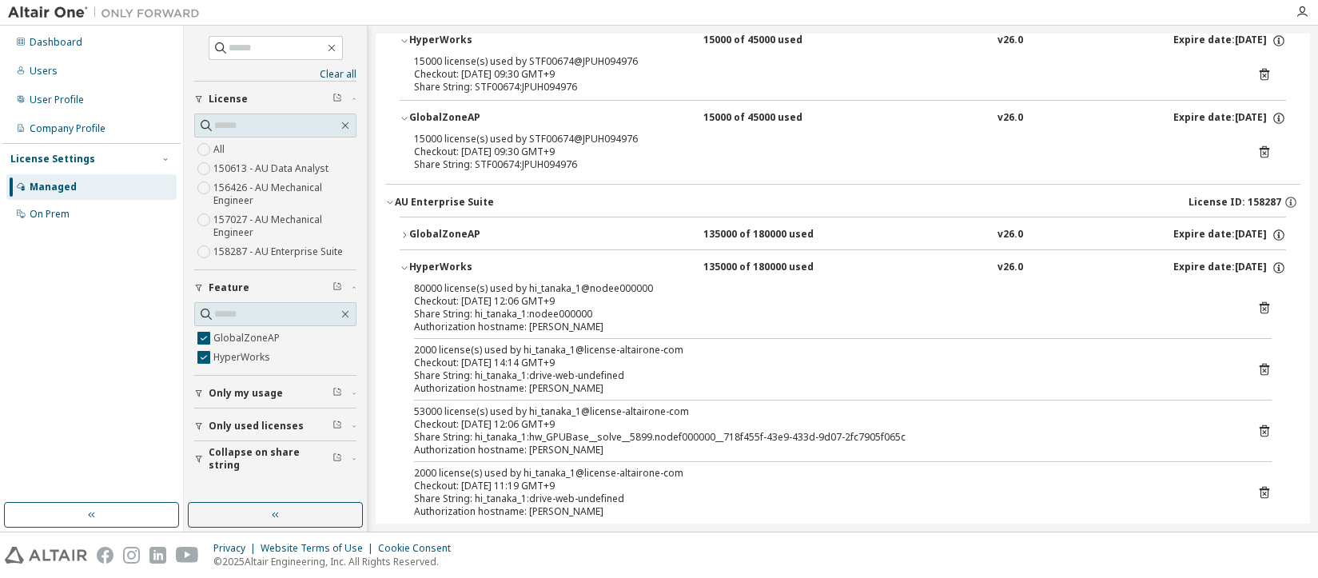
scroll to position [302, 0]
click at [406, 262] on icon "button" at bounding box center [405, 267] width 10 height 10
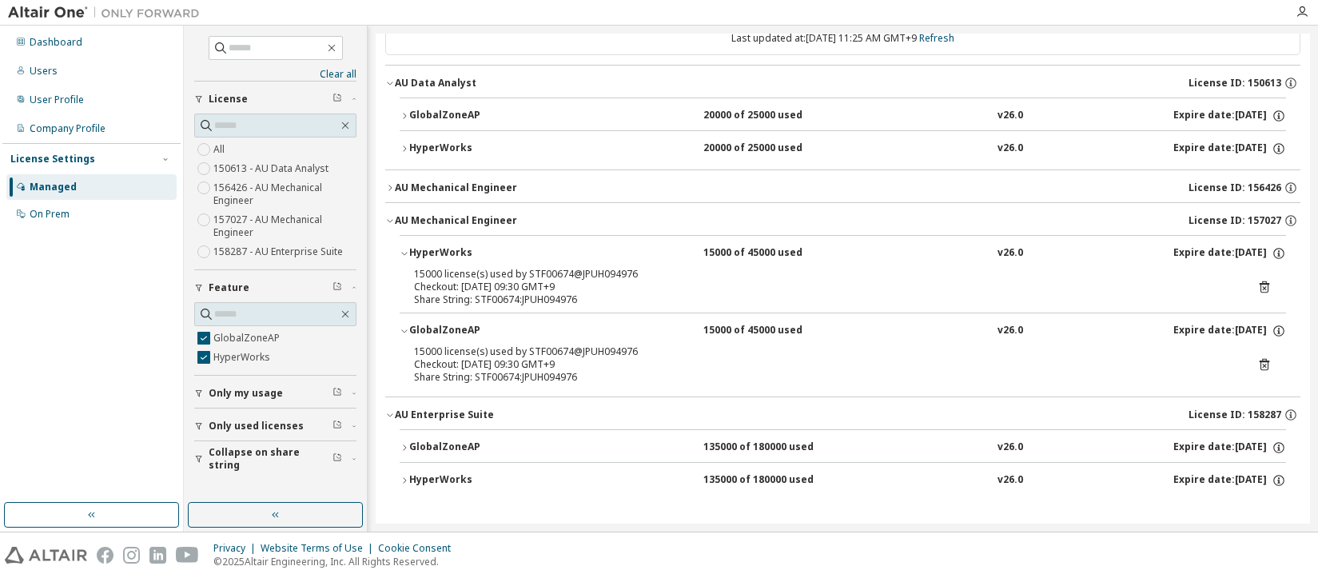
scroll to position [60, 0]
